Goal: Check status: Check status

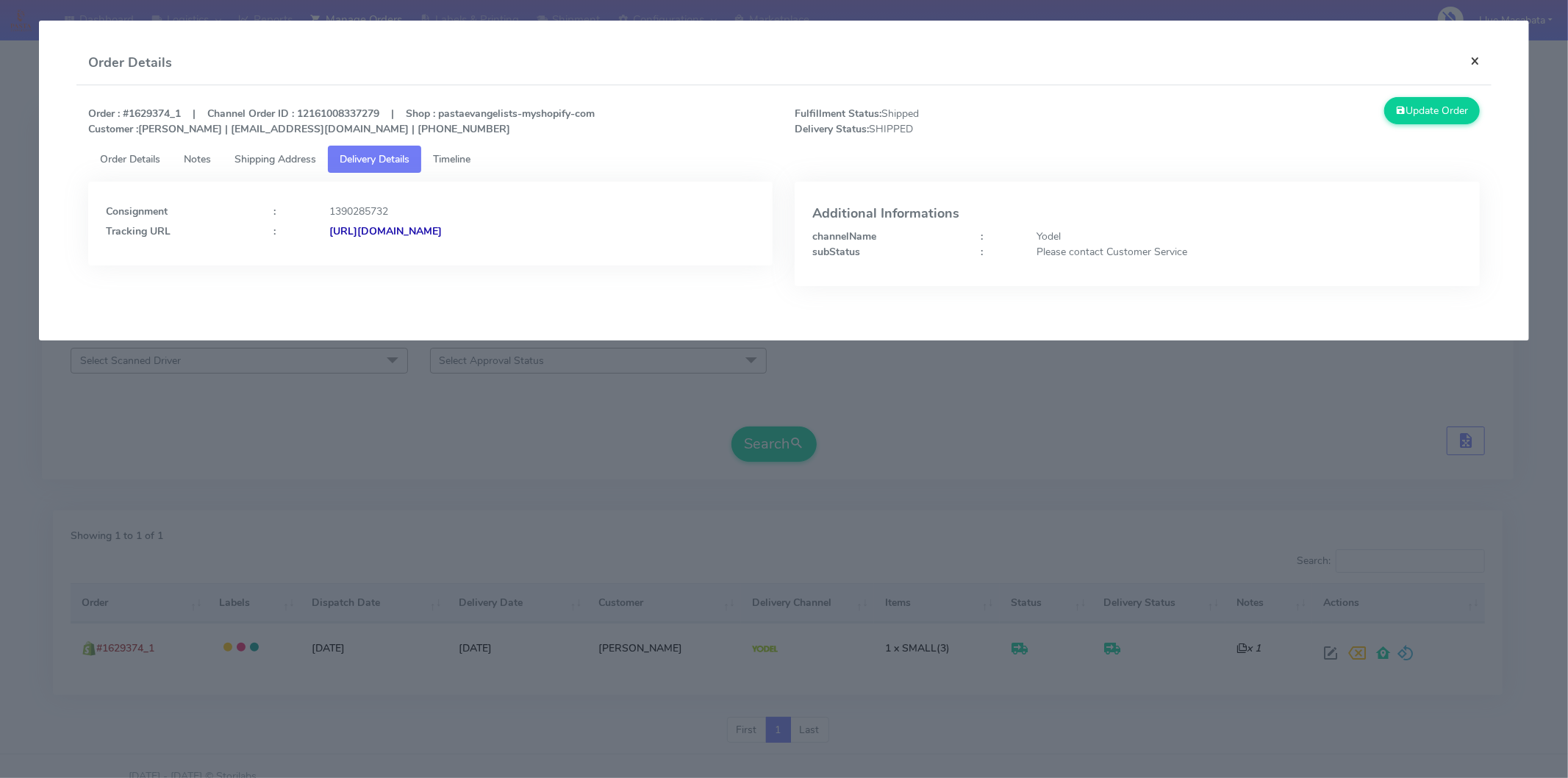
click at [1472, 53] on button "×" at bounding box center [1474, 61] width 33 height 39
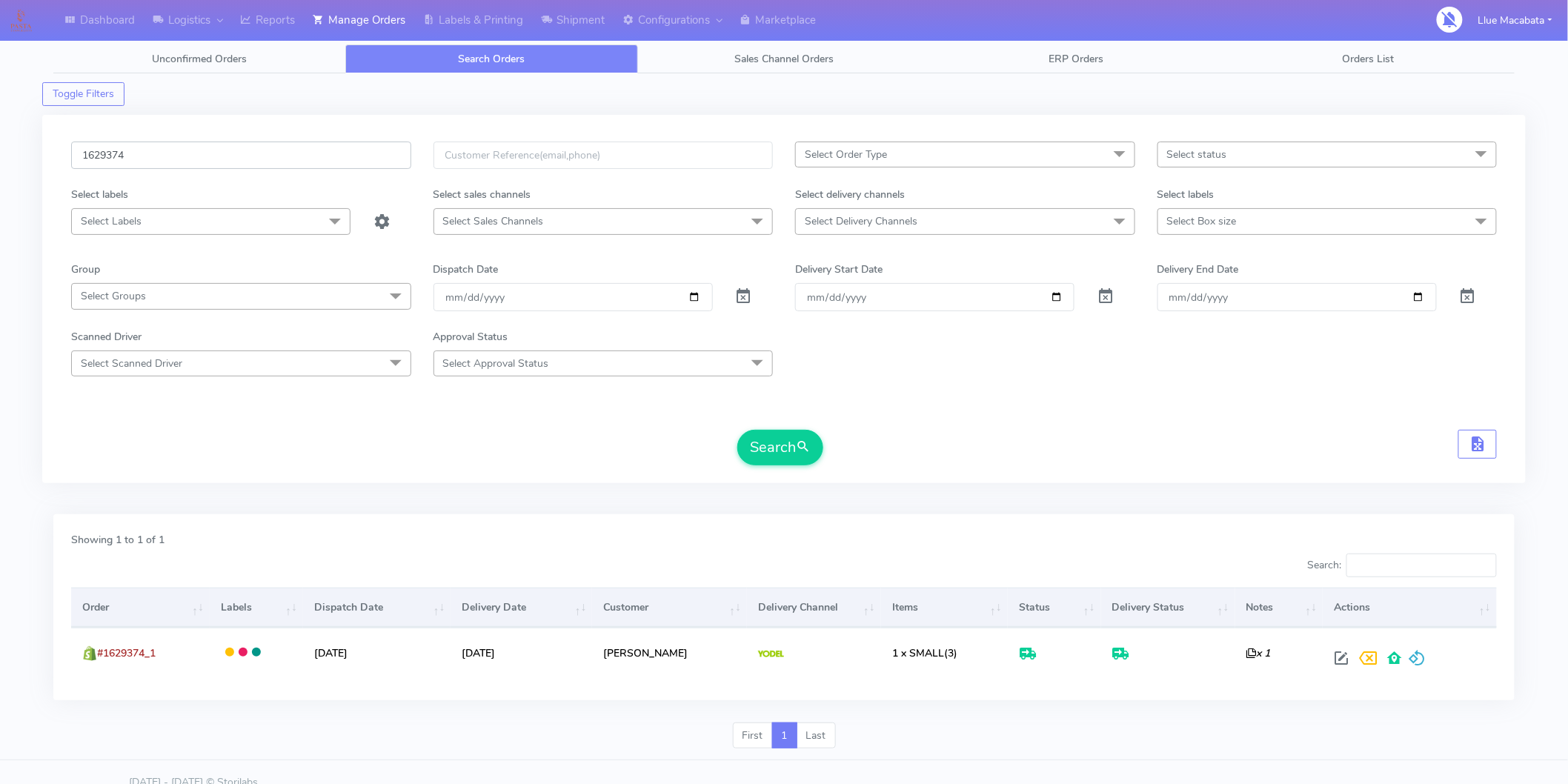
click at [164, 154] on input "1629374" at bounding box center [241, 155] width 340 height 28
click at [164, 154] on input "1629374" at bounding box center [241, 155] width 340 height 28
paste input "520"
type input "1629520"
click at [774, 445] on button "Search" at bounding box center [780, 448] width 86 height 36
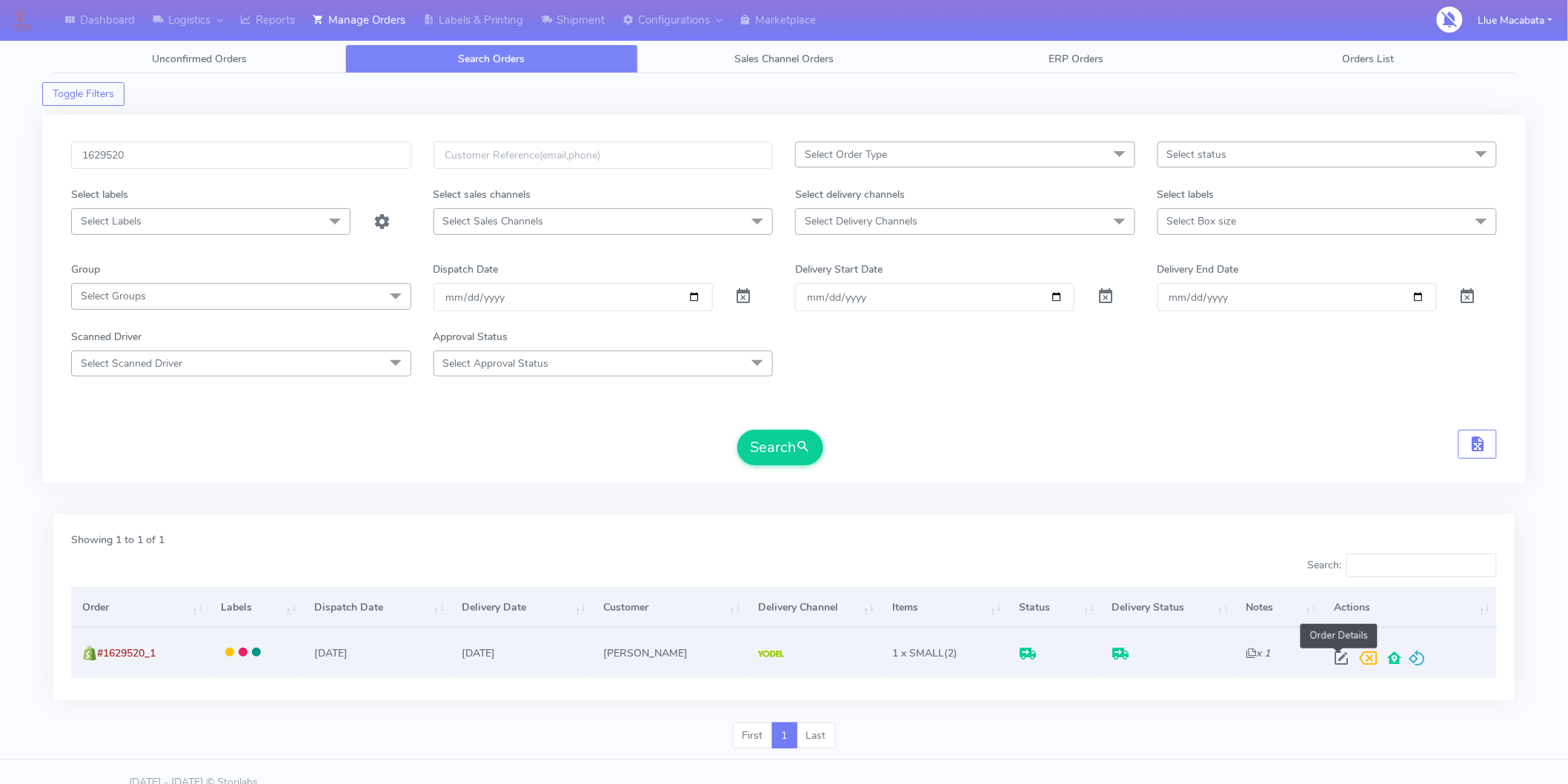
click at [1335, 656] on span at bounding box center [1343, 662] width 27 height 14
select select "5"
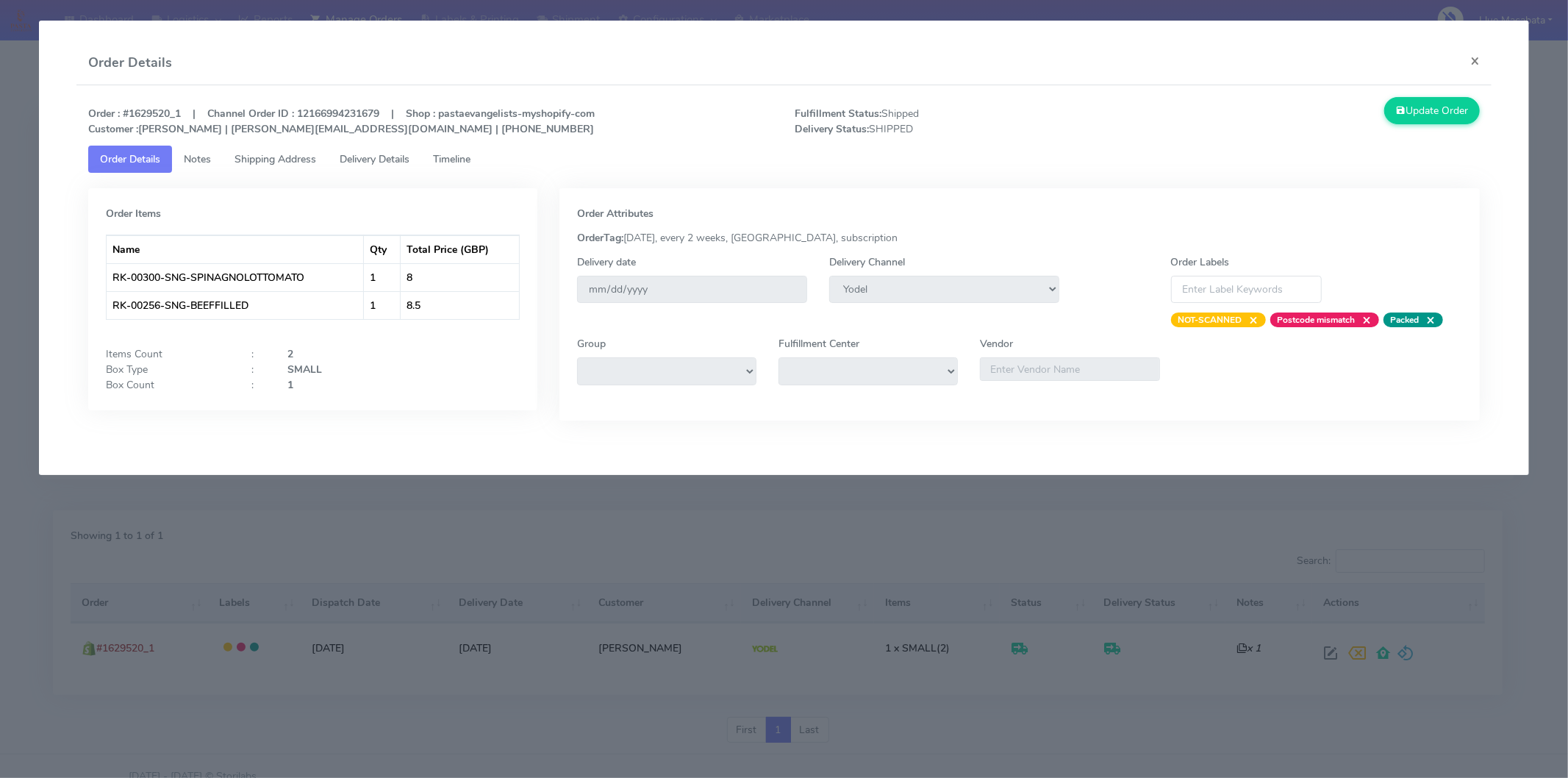
click at [453, 151] on link "Timeline" at bounding box center [452, 159] width 61 height 28
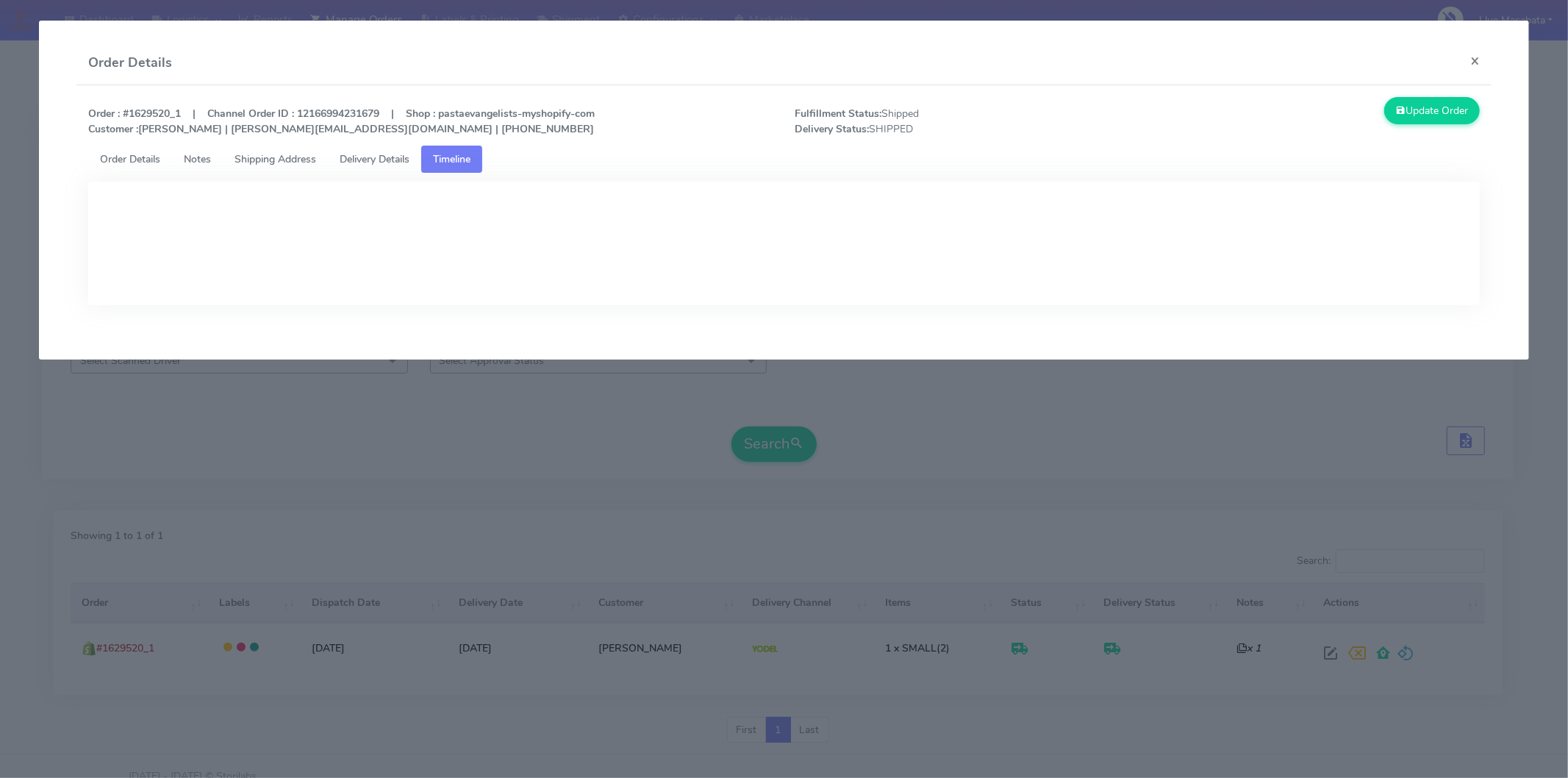
drag, startPoint x: 382, startPoint y: 153, endPoint x: 454, endPoint y: 175, distance: 75.3
click at [382, 155] on span "Delivery Details" at bounding box center [374, 160] width 69 height 14
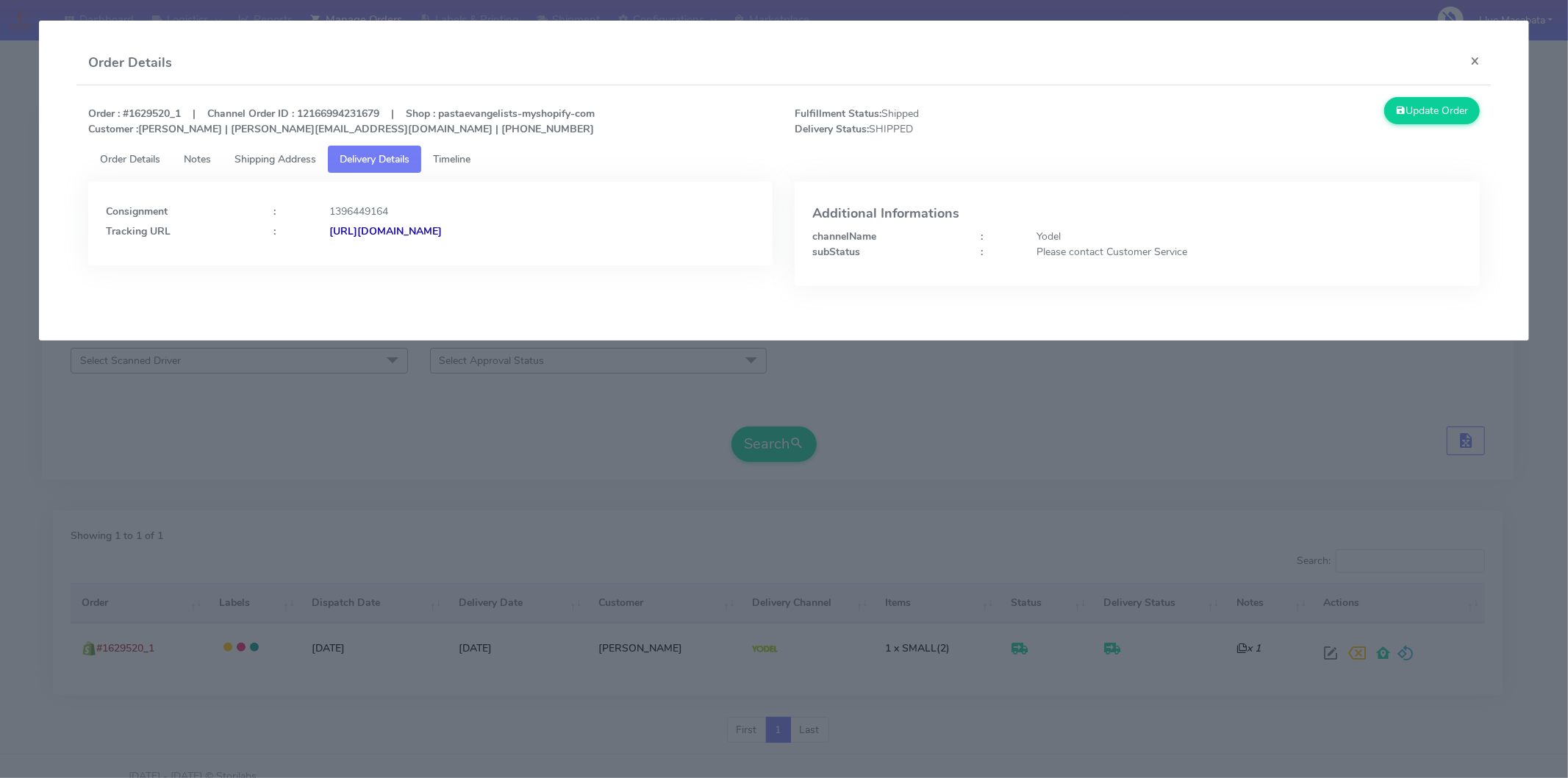
click at [442, 233] on strong "[URL][DOMAIN_NAME]" at bounding box center [386, 232] width 112 height 14
drag, startPoint x: 1488, startPoint y: 49, endPoint x: 1482, endPoint y: 55, distance: 8.5
click at [1482, 55] on button "×" at bounding box center [1474, 61] width 33 height 39
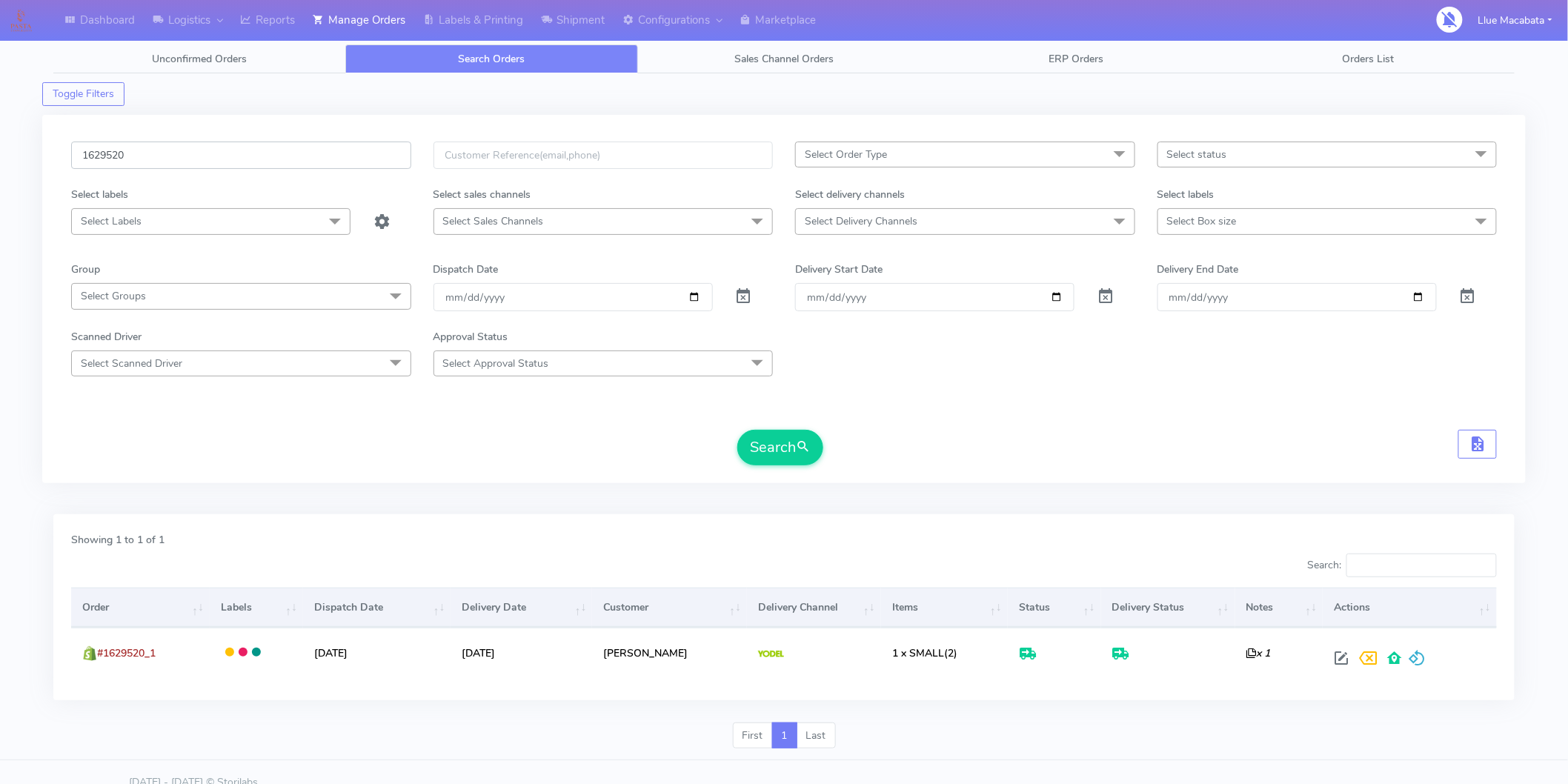
click at [151, 156] on input "1629520" at bounding box center [241, 155] width 340 height 28
click at [151, 155] on input "1629520" at bounding box center [241, 155] width 340 height 28
paste input "855"
type input "1629855"
click at [787, 457] on button "Search" at bounding box center [780, 448] width 86 height 36
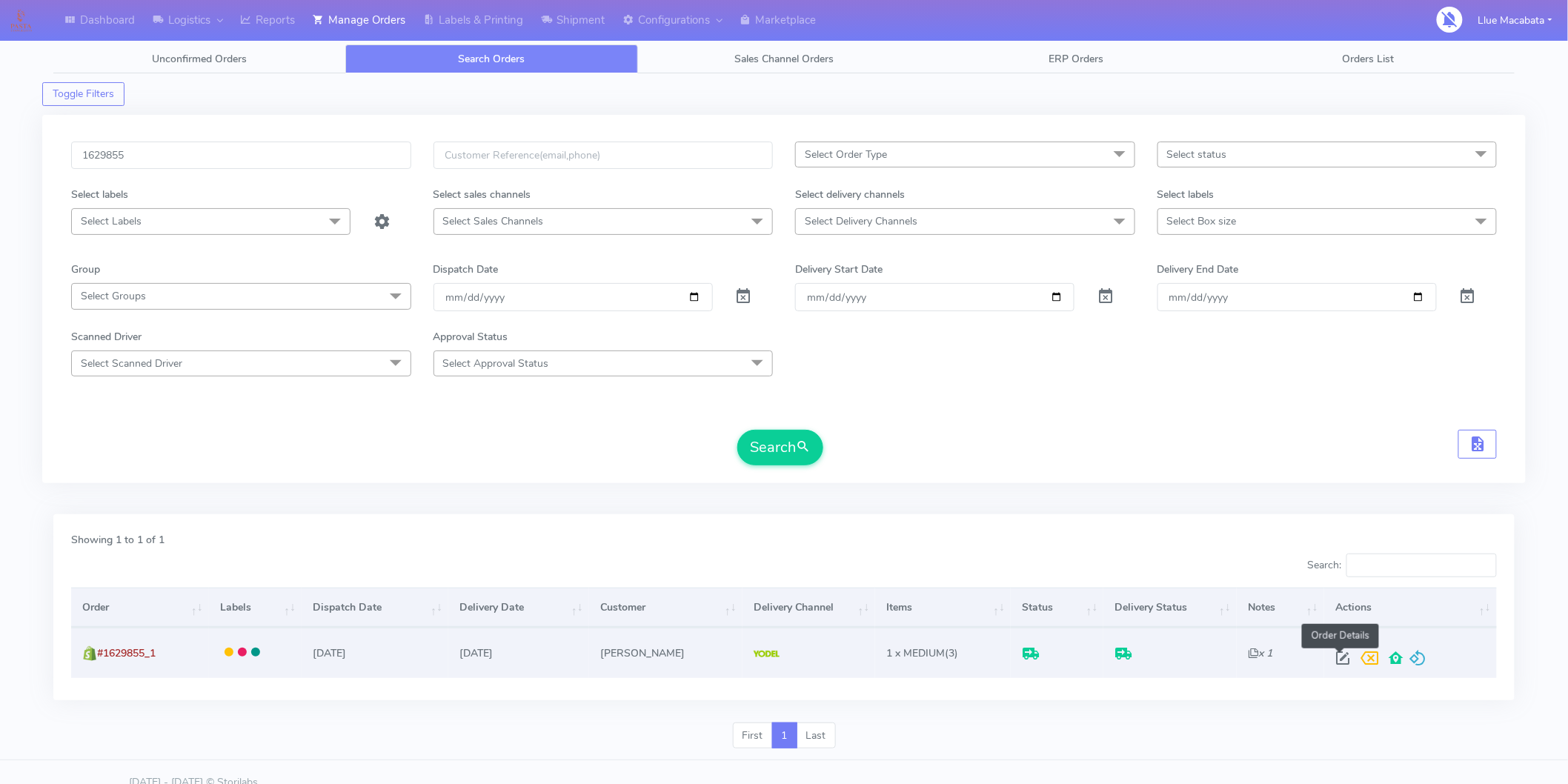
click at [1342, 656] on span at bounding box center [1343, 662] width 27 height 14
select select "5"
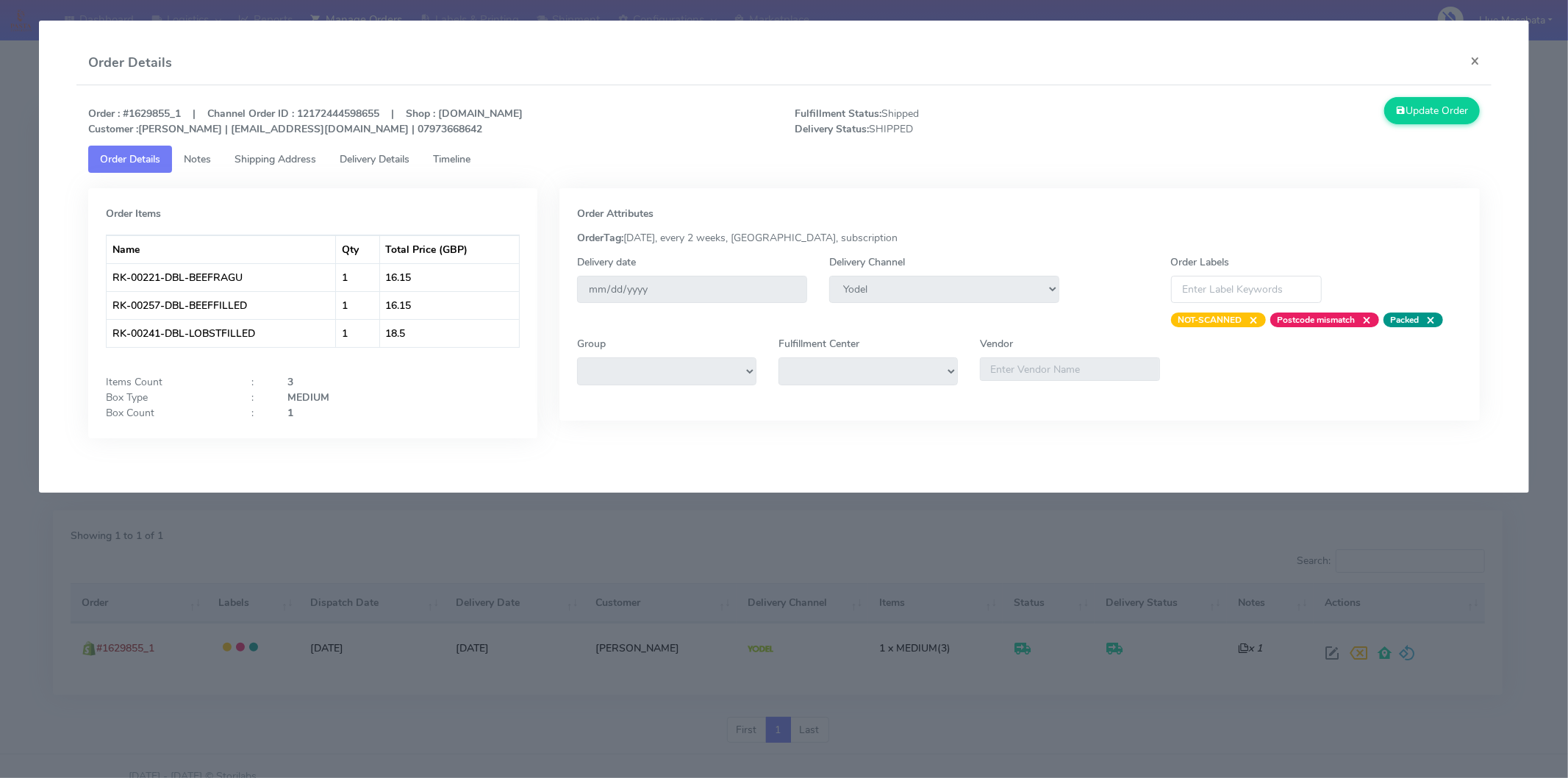
click at [470, 153] on span "Timeline" at bounding box center [452, 160] width 37 height 14
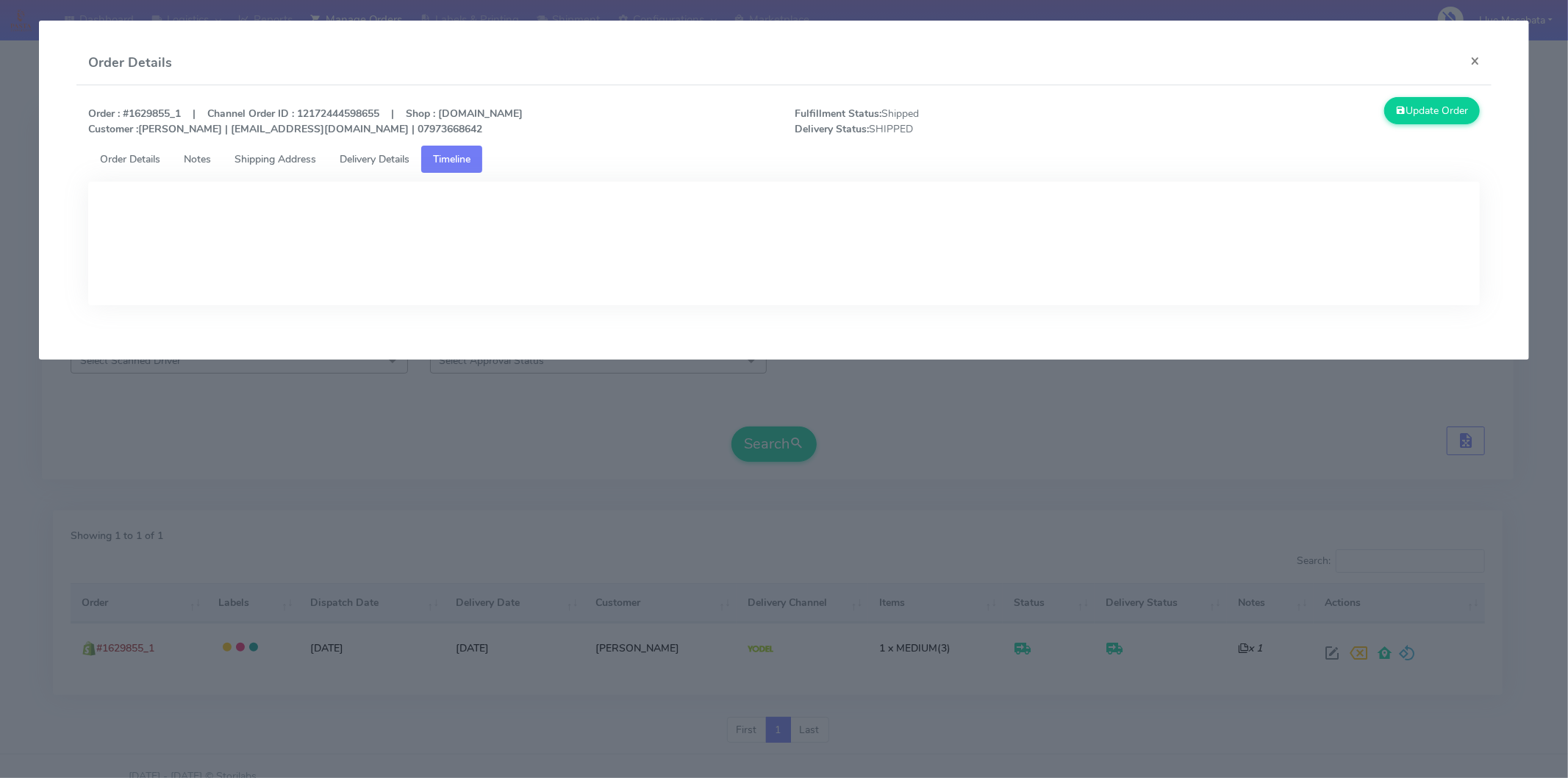
drag, startPoint x: 383, startPoint y: 153, endPoint x: 395, endPoint y: 157, distance: 12.6
click at [383, 154] on span "Delivery Details" at bounding box center [374, 160] width 69 height 14
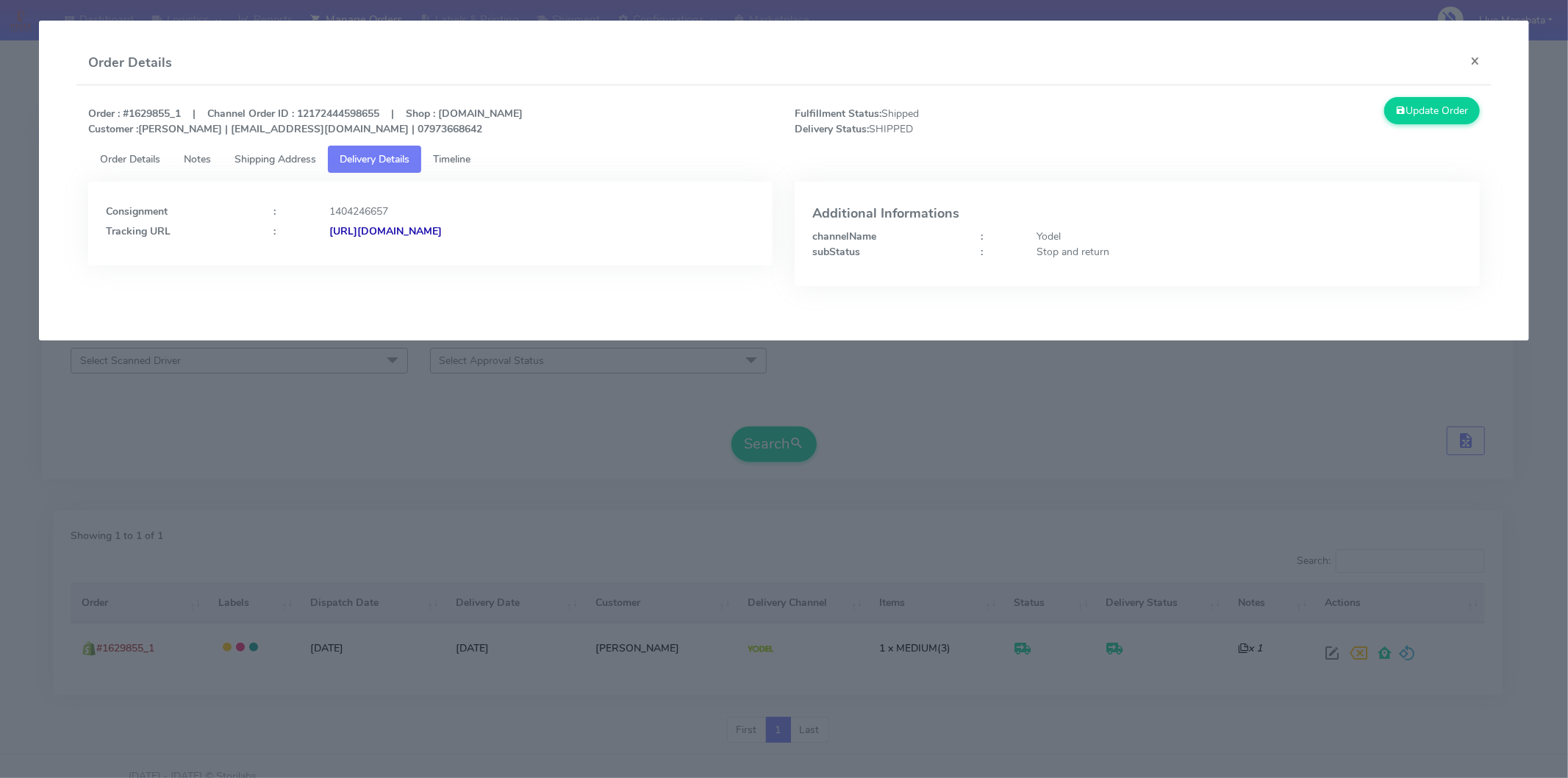
click at [442, 231] on strong "[URL][DOMAIN_NAME]" at bounding box center [386, 232] width 112 height 14
drag, startPoint x: 1474, startPoint y: 56, endPoint x: 1269, endPoint y: 95, distance: 208.7
click at [1473, 57] on button "×" at bounding box center [1474, 61] width 33 height 39
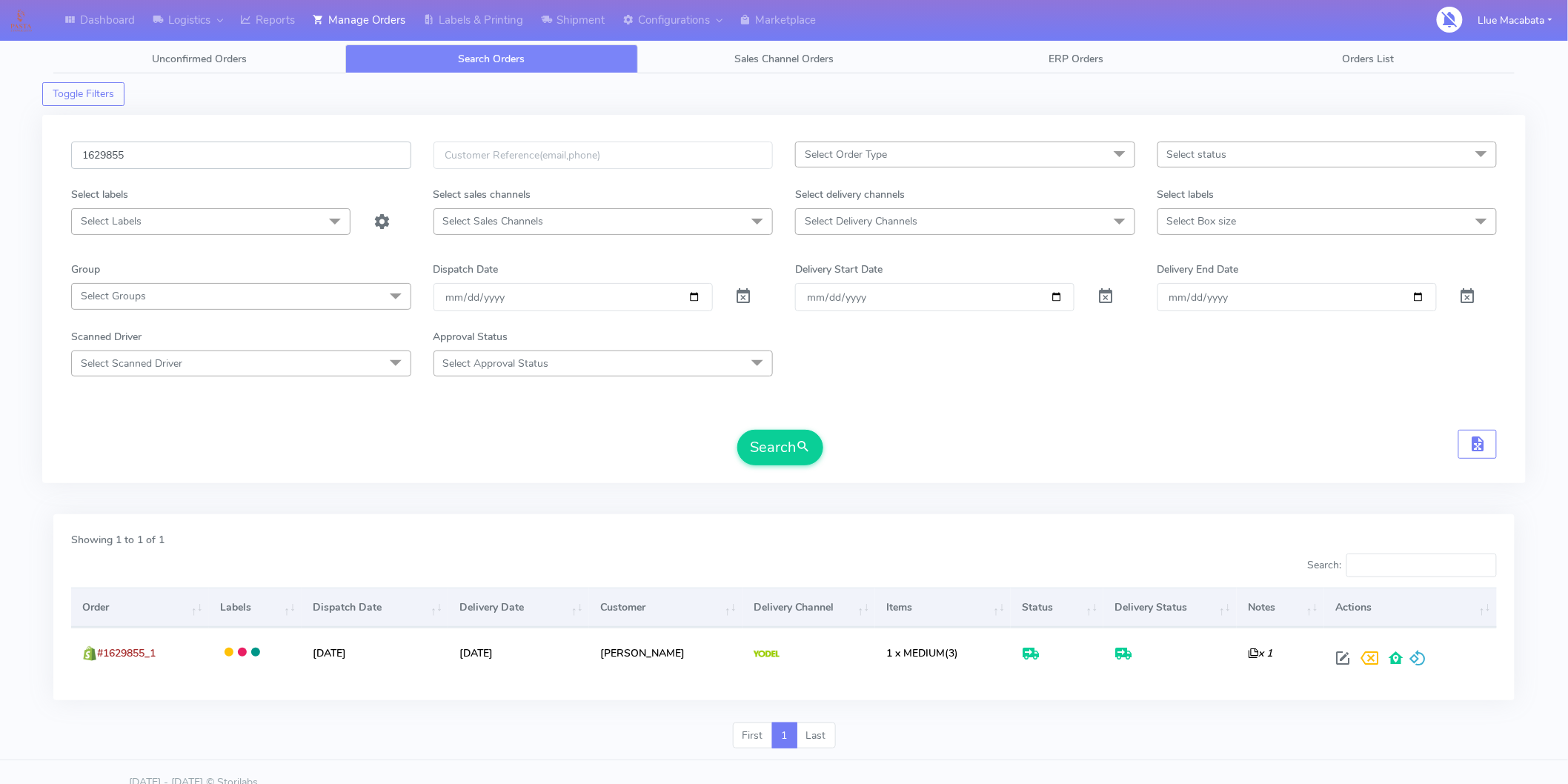
click at [145, 163] on input "1629855" at bounding box center [241, 155] width 340 height 28
paste input "60"
type input "1629860"
click at [776, 441] on button "Search" at bounding box center [780, 448] width 86 height 36
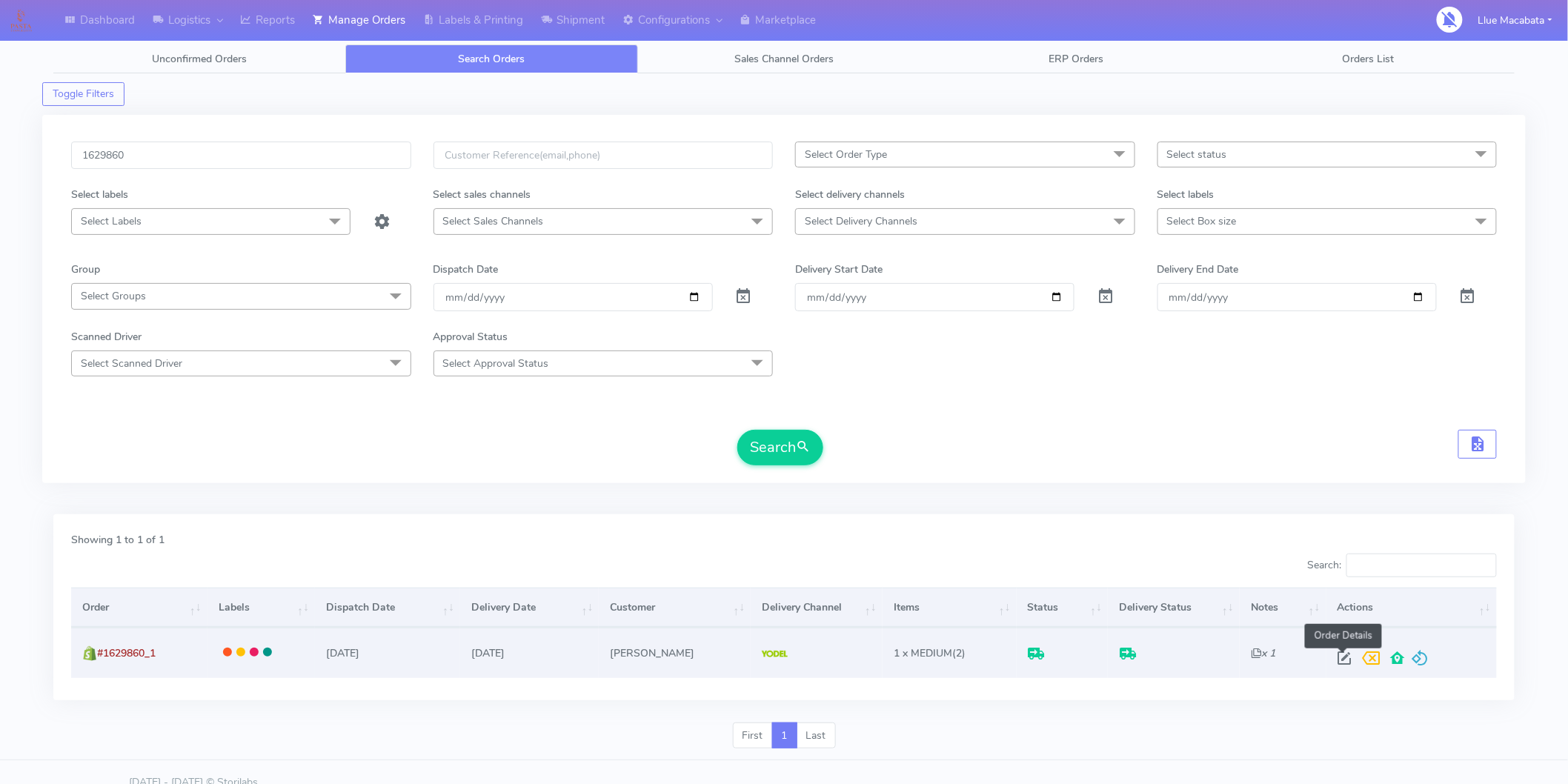
click at [1344, 660] on span at bounding box center [1345, 662] width 27 height 14
select select "5"
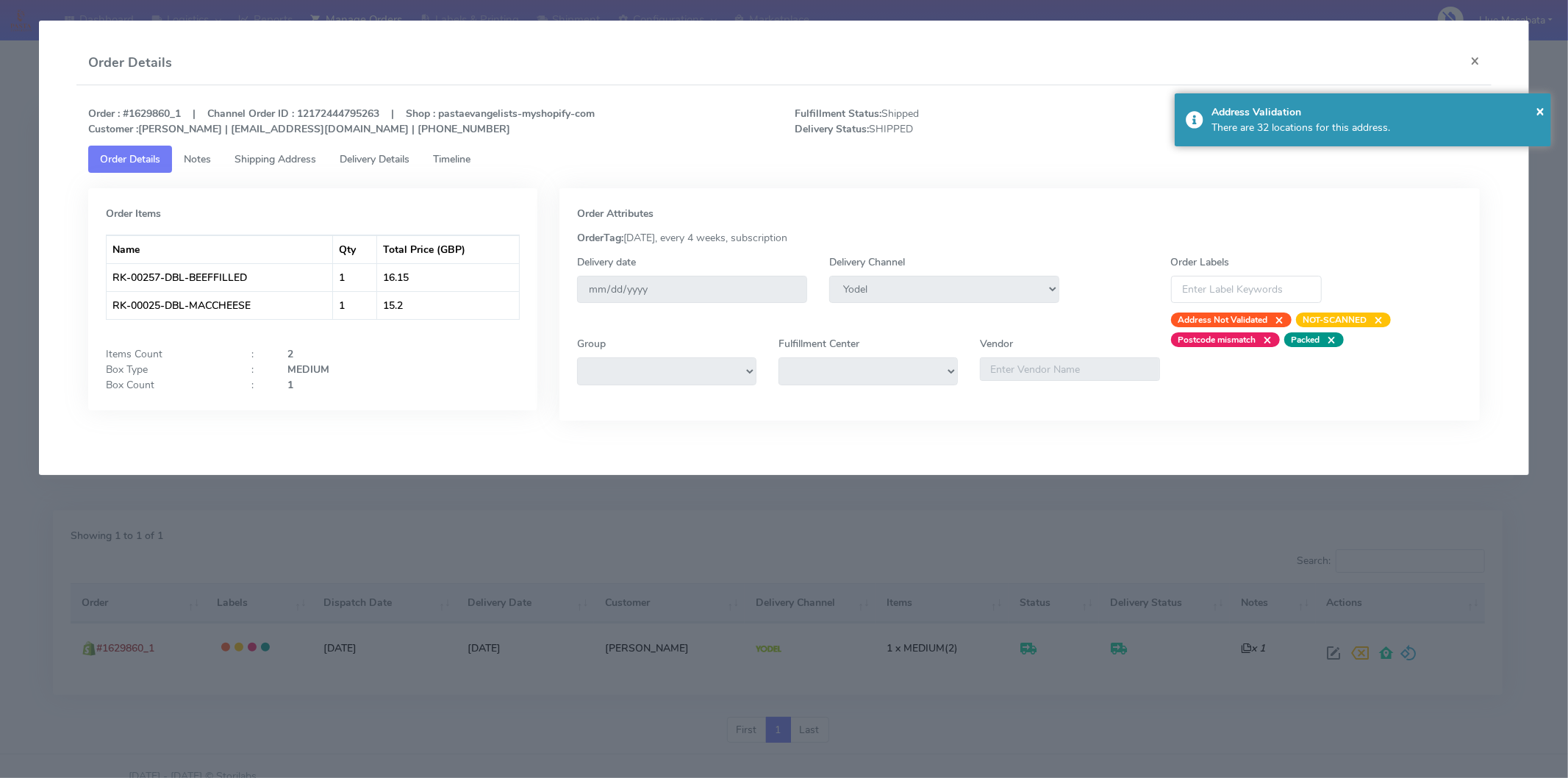
click at [481, 145] on link "Timeline" at bounding box center [452, 159] width 61 height 28
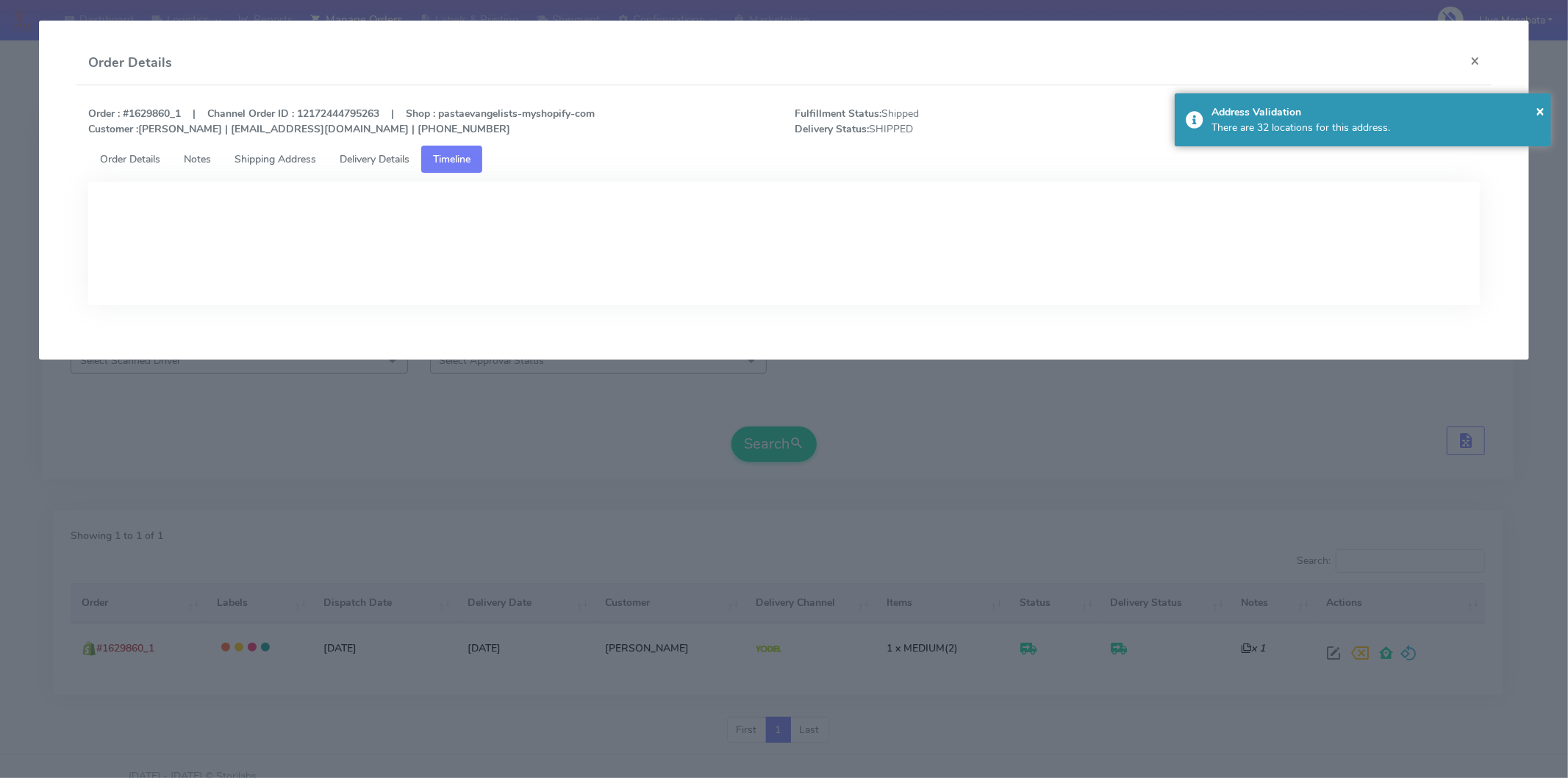
click at [459, 158] on span "Timeline" at bounding box center [452, 160] width 37 height 14
click at [385, 152] on span "Delivery Details" at bounding box center [374, 160] width 69 height 14
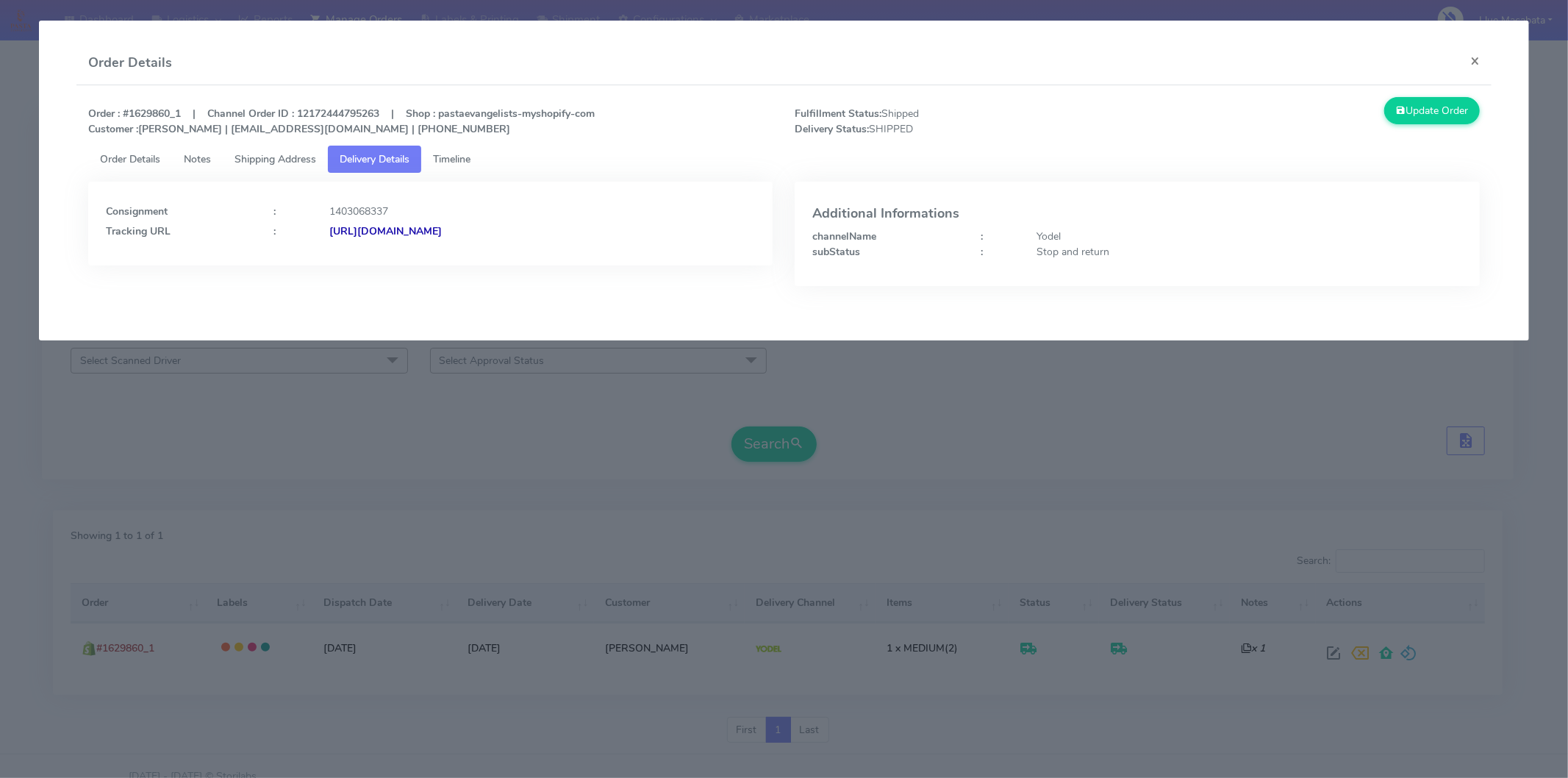
click at [442, 225] on strong "[URL][DOMAIN_NAME]" at bounding box center [386, 232] width 112 height 14
